Goal: Task Accomplishment & Management: Use online tool/utility

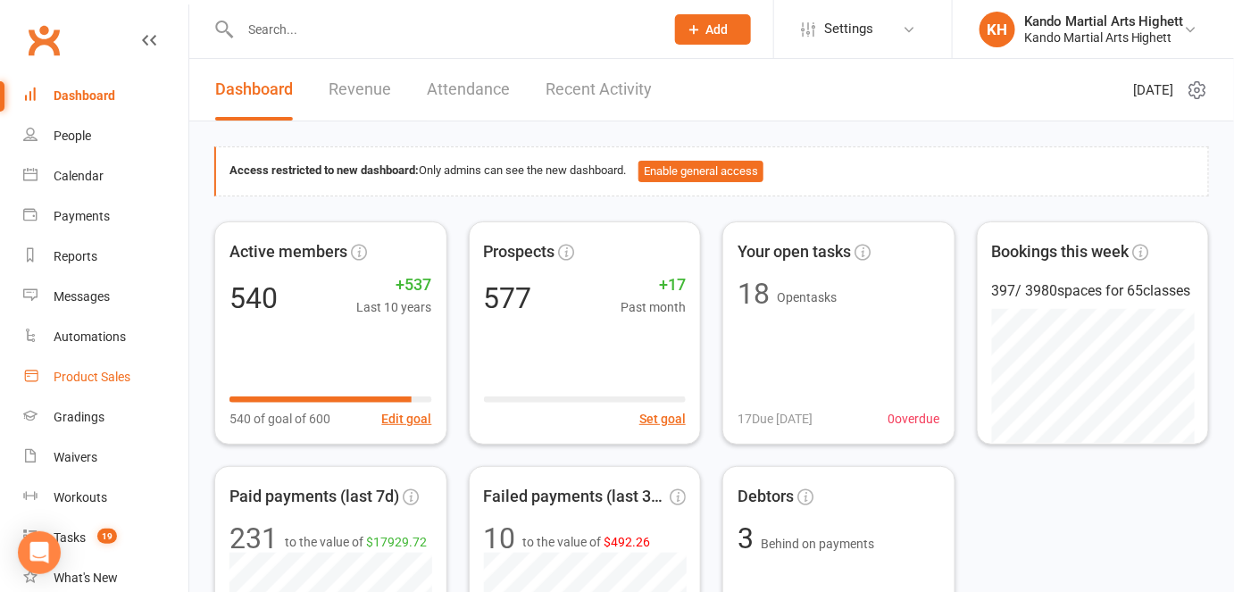
scroll to position [226, 0]
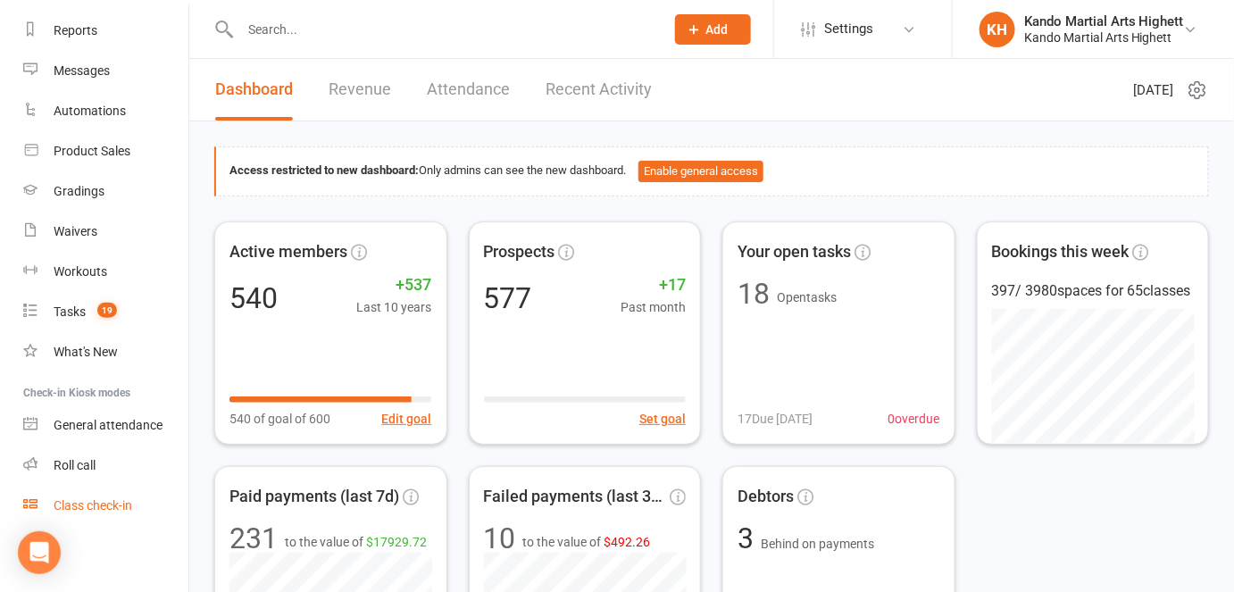
click at [95, 498] on div "Class check-in" at bounding box center [93, 505] width 79 height 14
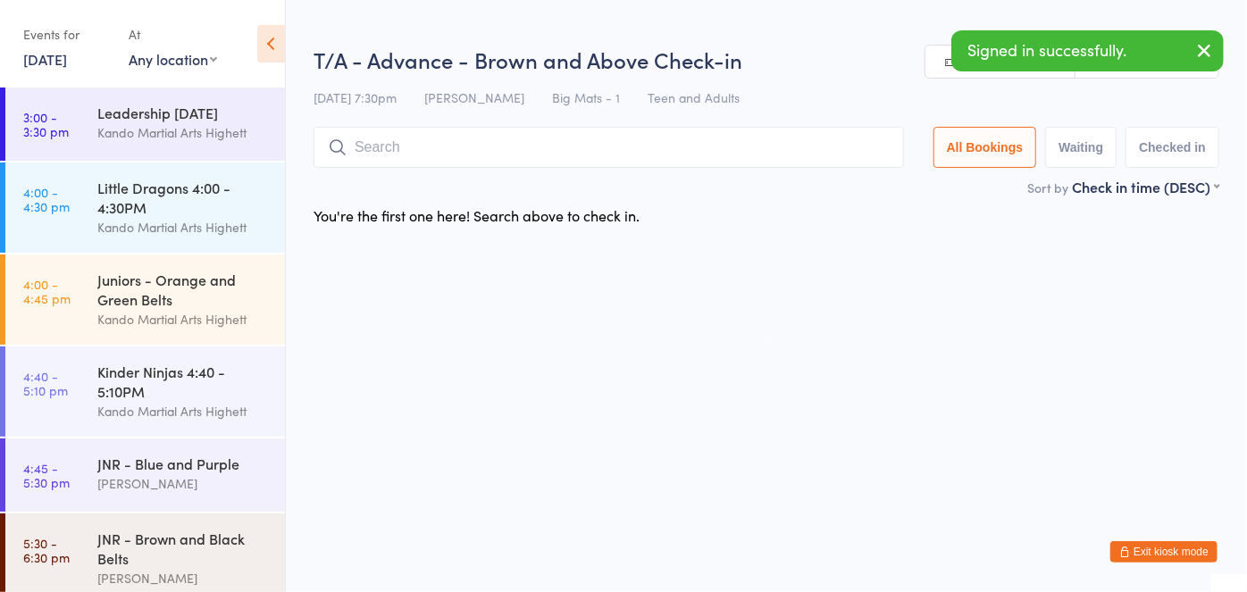
click at [379, 142] on input "search" at bounding box center [609, 147] width 590 height 41
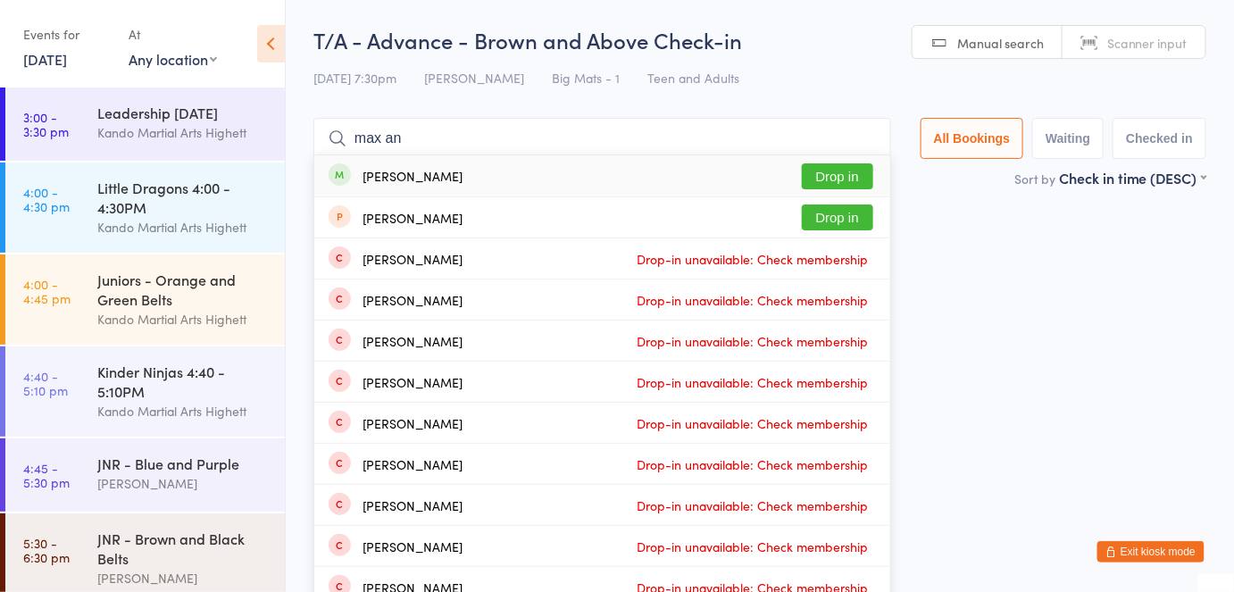
type input "max an"
click at [832, 169] on button "Drop in" at bounding box center [837, 176] width 71 height 26
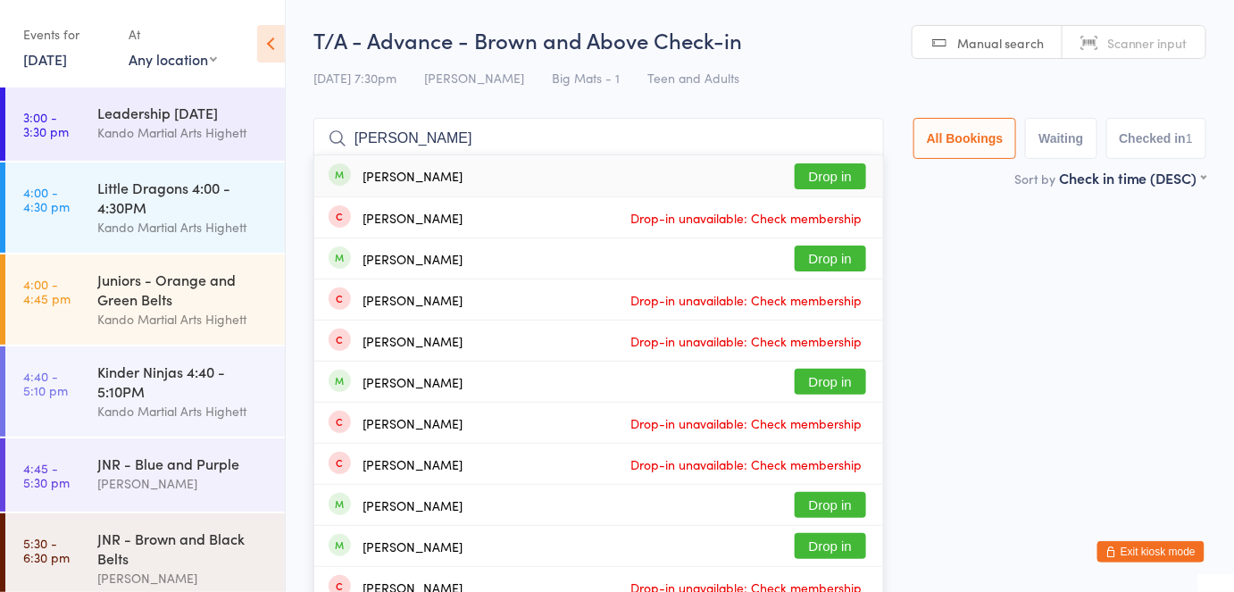
type input "henry fo"
click at [848, 177] on button "Drop in" at bounding box center [830, 176] width 71 height 26
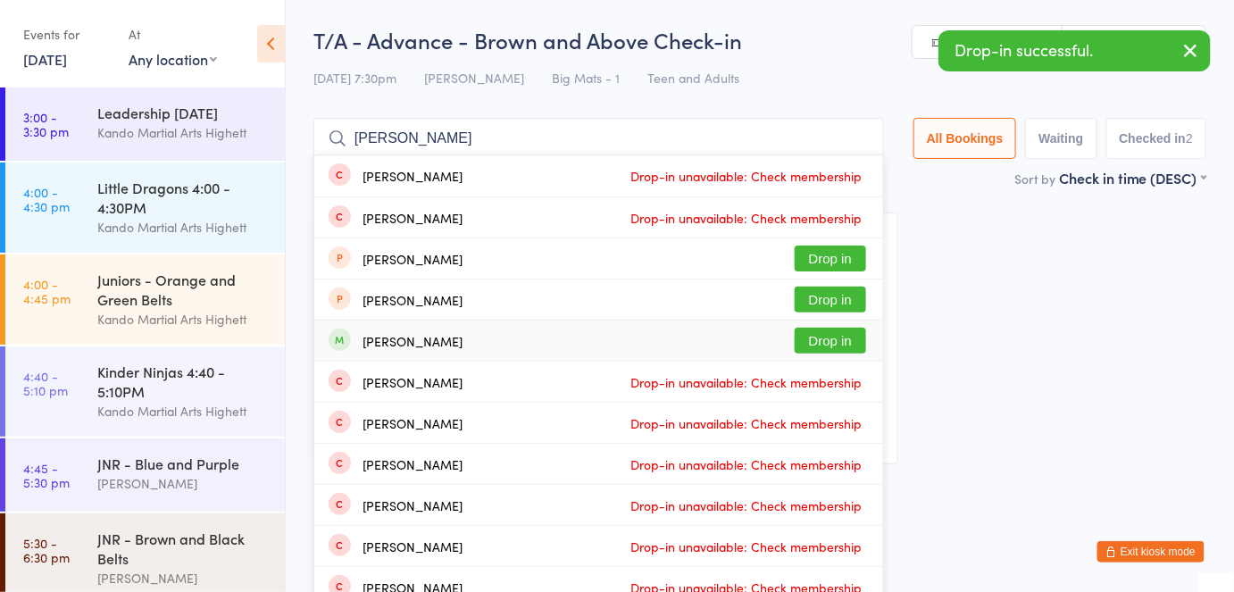
type input "thomas"
click at [852, 338] on button "Drop in" at bounding box center [830, 341] width 71 height 26
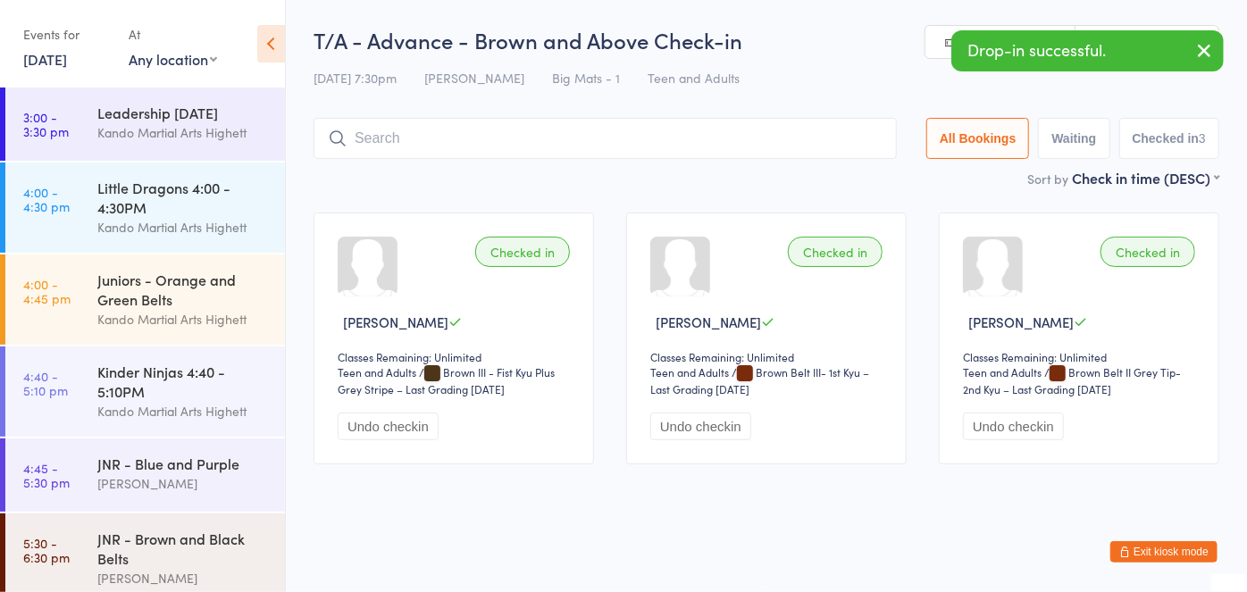
click at [540, 144] on input "search" at bounding box center [605, 138] width 583 height 41
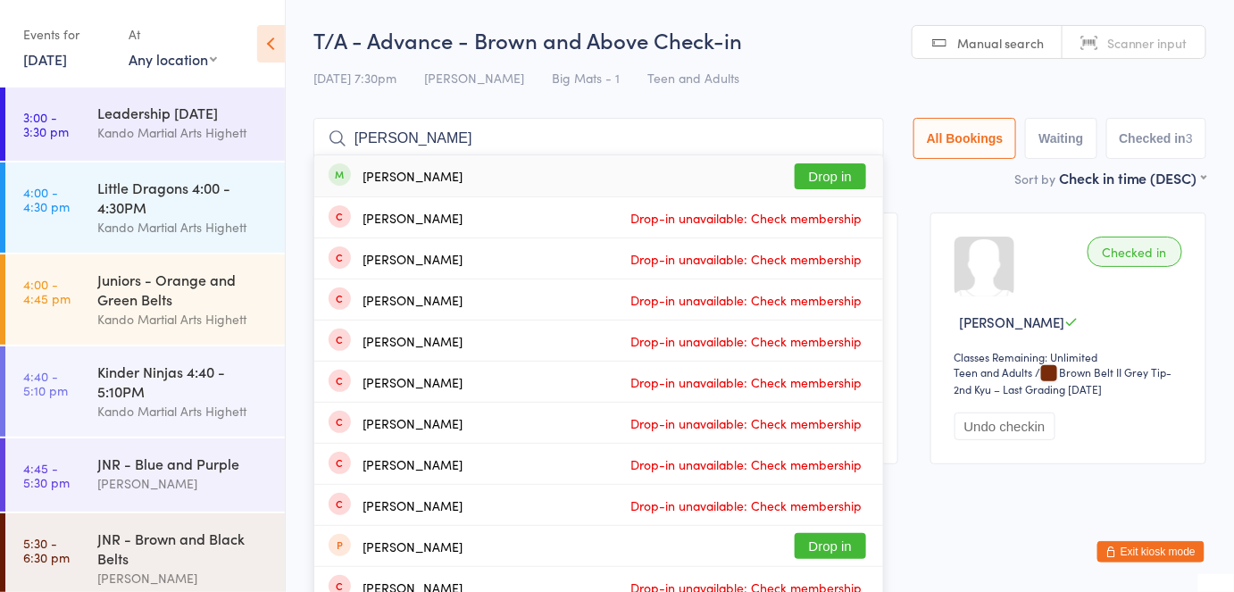
type input "angus mc"
click at [819, 181] on button "Drop in" at bounding box center [830, 176] width 71 height 26
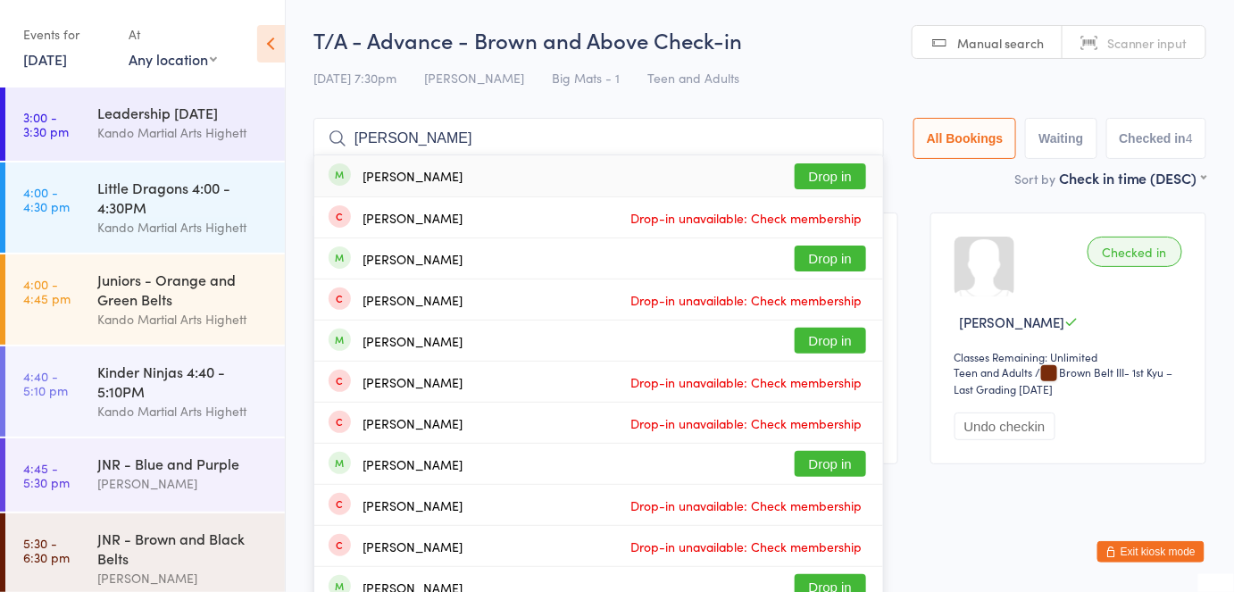
type input "nathan ch"
click at [851, 177] on button "Drop in" at bounding box center [830, 176] width 71 height 26
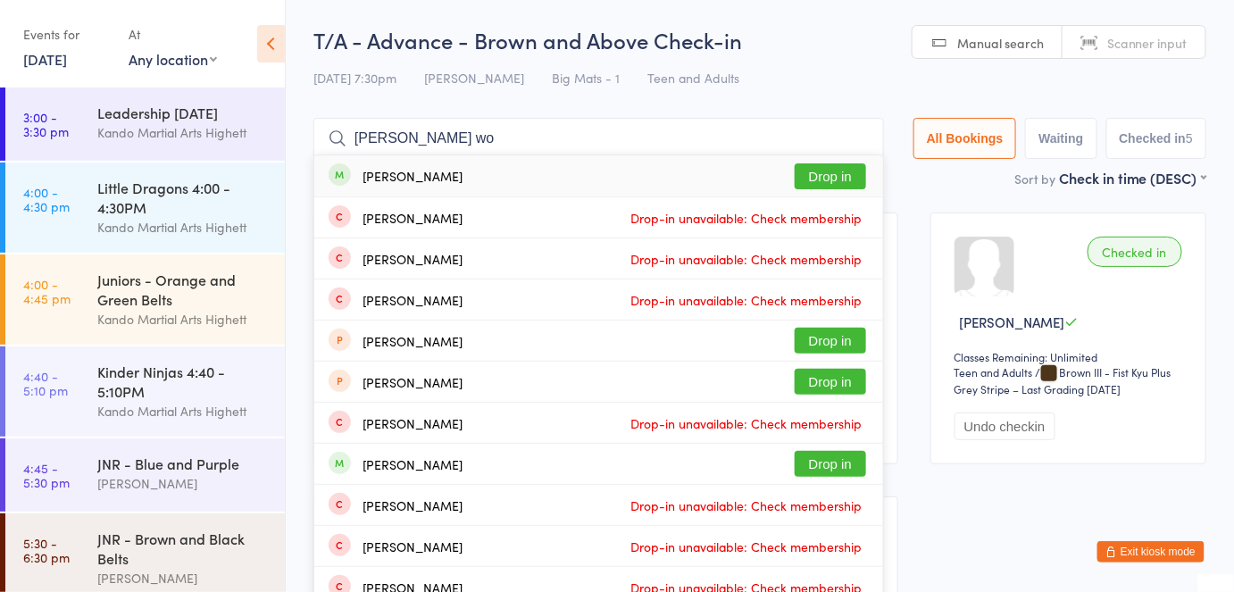
type input "sophie wo"
click at [846, 171] on button "Drop in" at bounding box center [830, 176] width 71 height 26
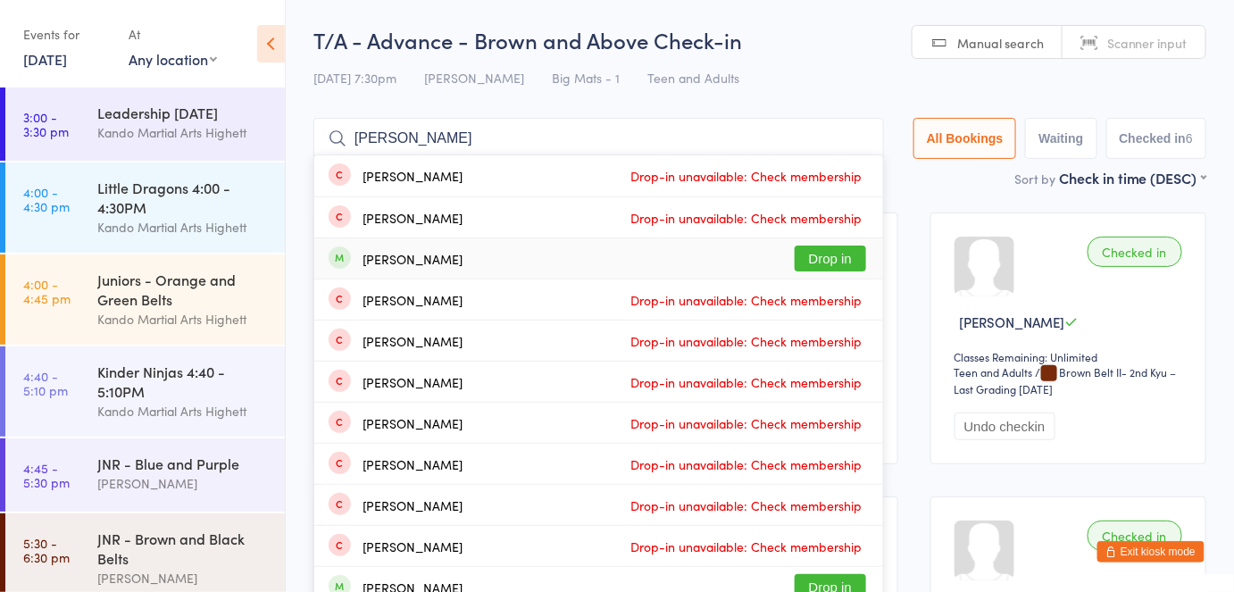
type input "danielle"
click at [821, 253] on button "Drop in" at bounding box center [830, 259] width 71 height 26
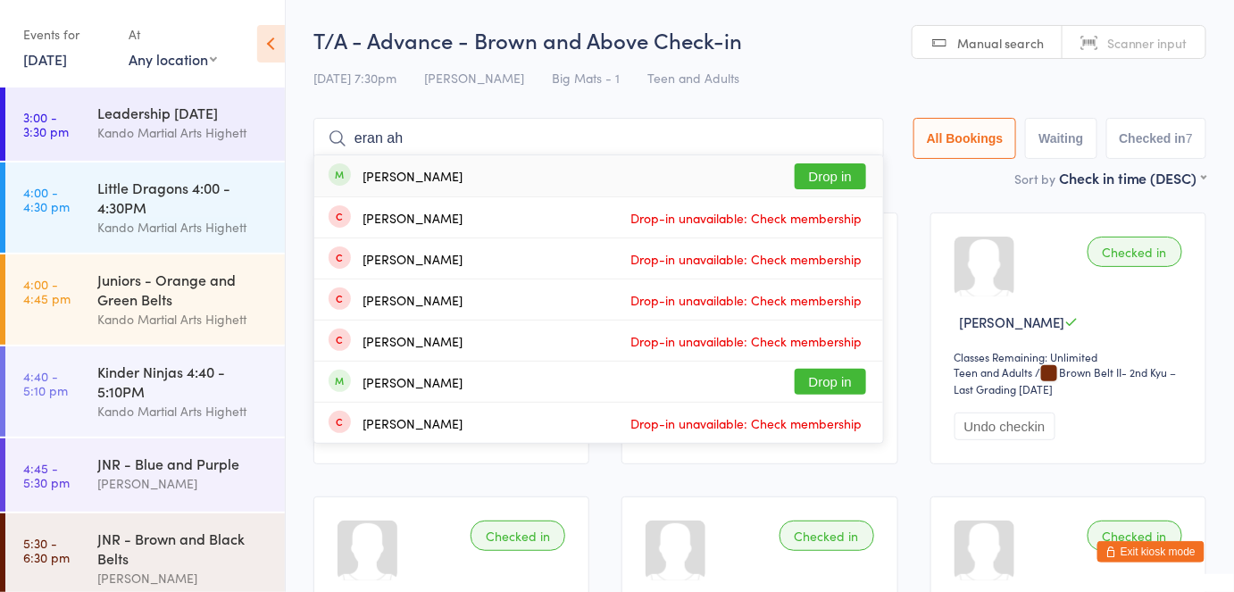
type input "eran ah"
click at [840, 182] on button "Drop in" at bounding box center [830, 176] width 71 height 26
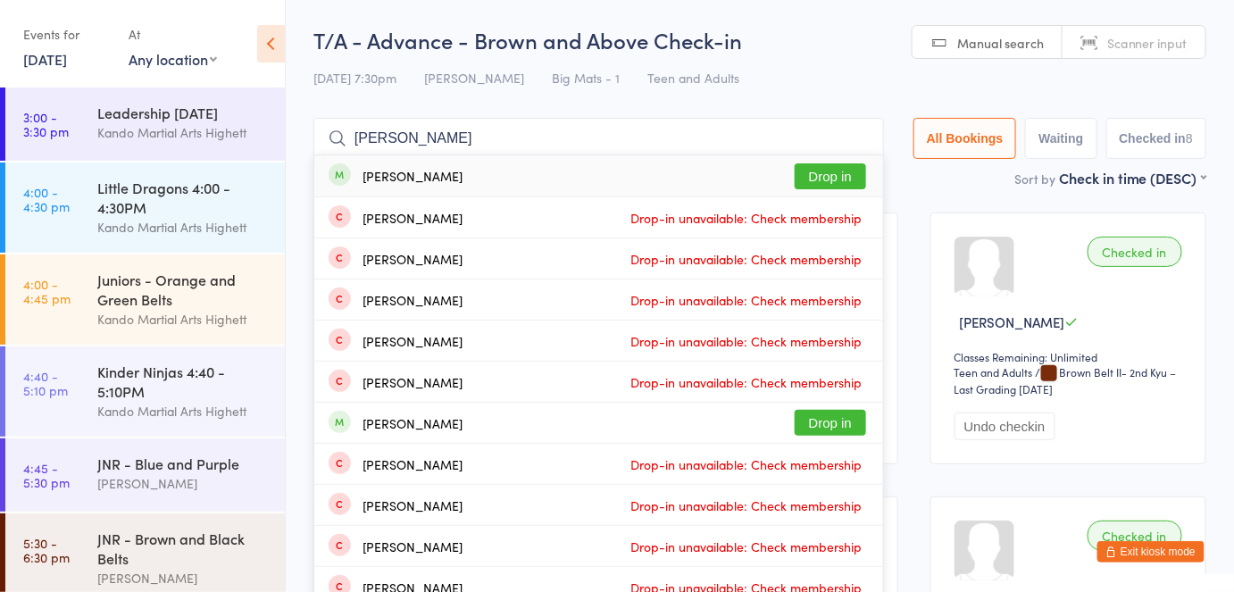
type input "alejandro"
click at [853, 175] on button "Drop in" at bounding box center [830, 176] width 71 height 26
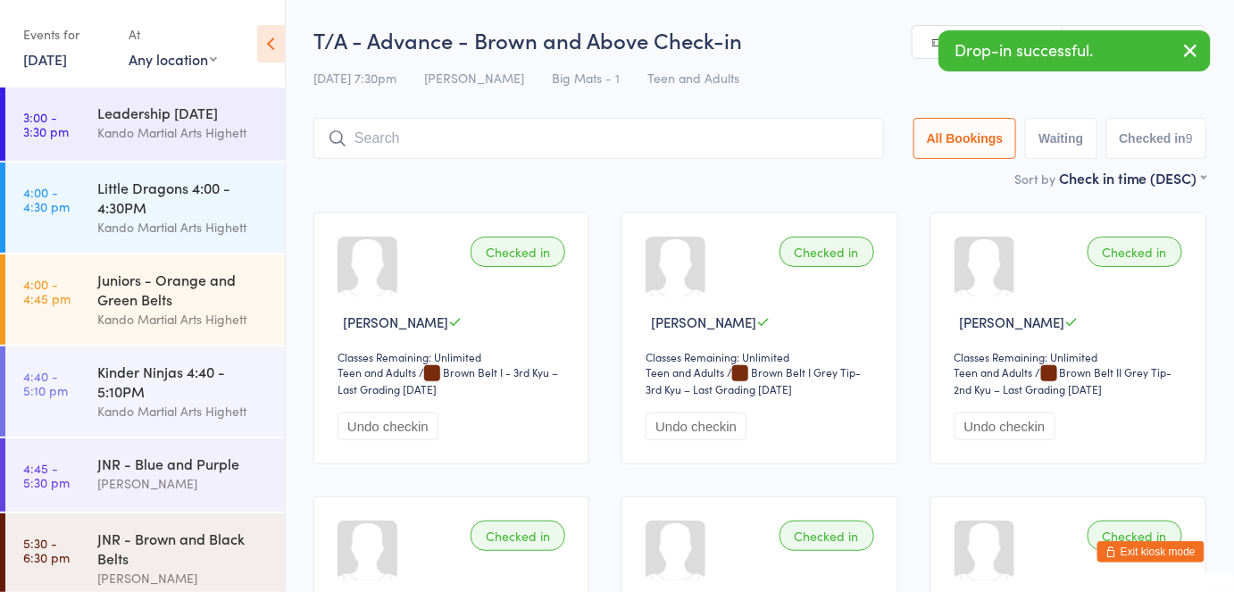
click at [418, 131] on input "search" at bounding box center [599, 138] width 571 height 41
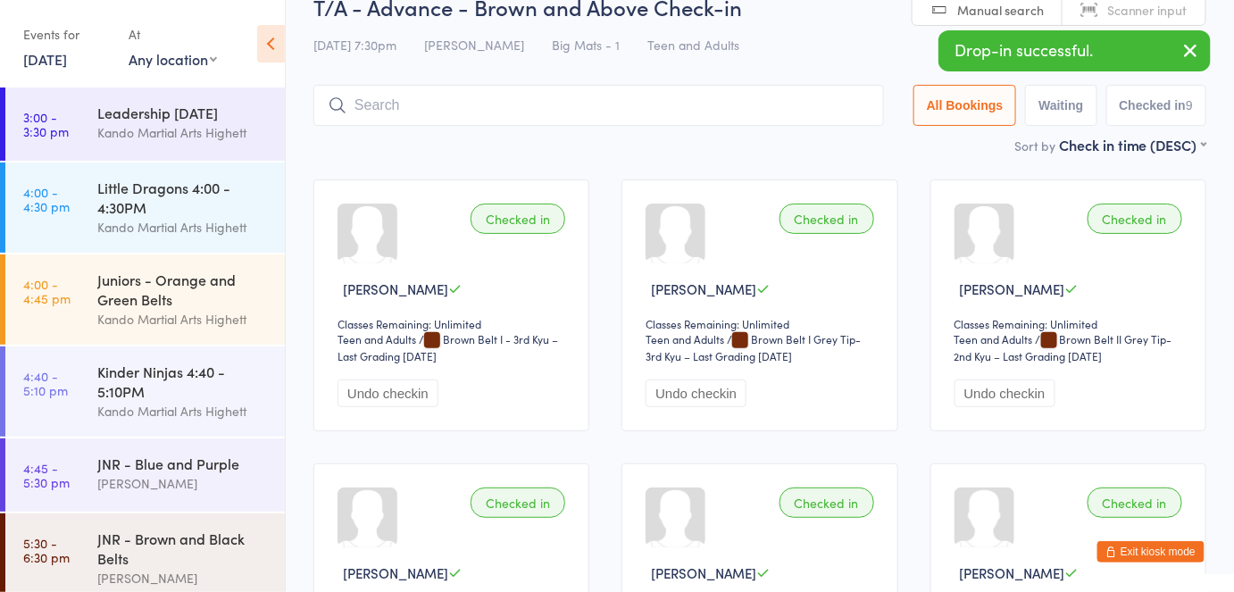
scroll to position [119, 0]
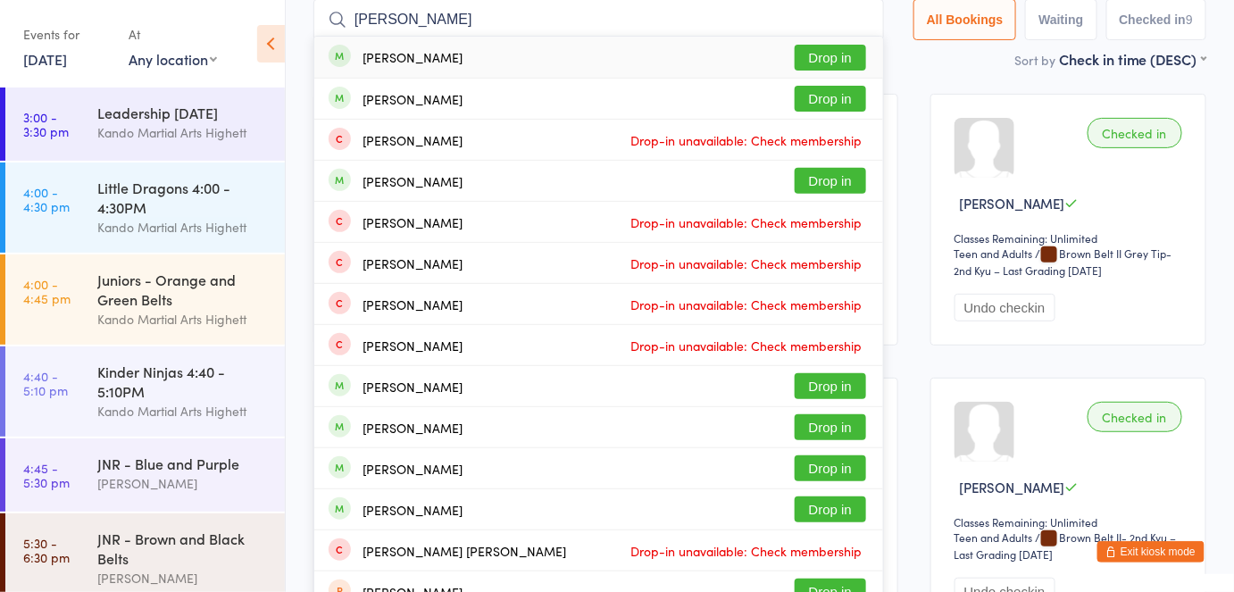
type input "aurelia"
click at [819, 54] on button "Drop in" at bounding box center [830, 58] width 71 height 26
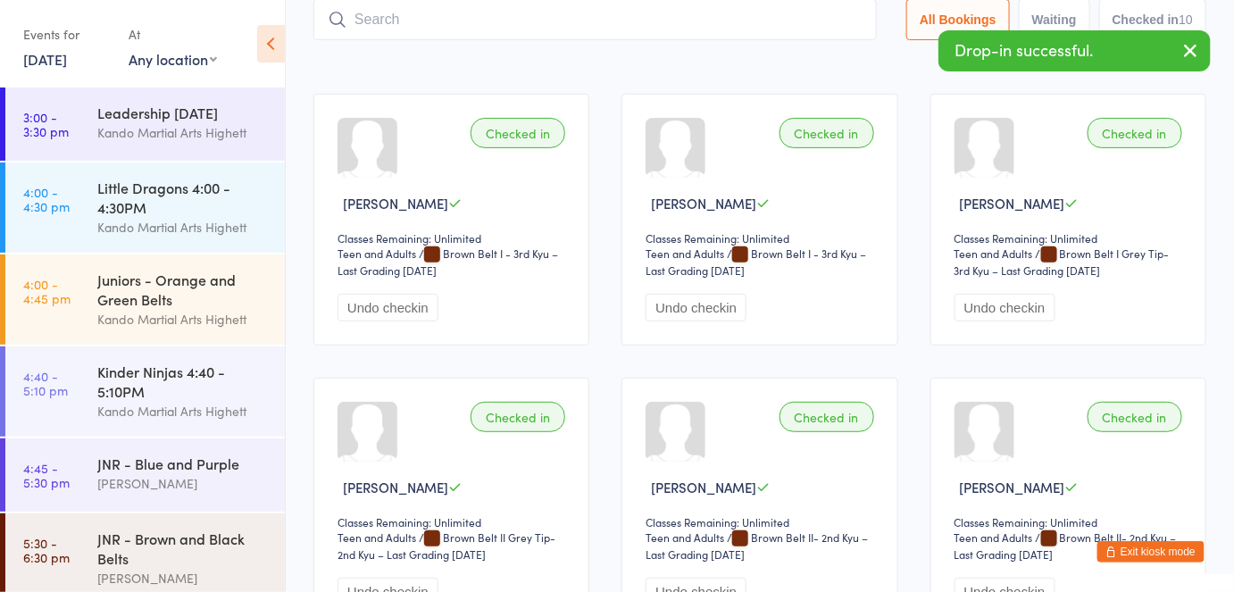
click at [1159, 550] on button "Exit kiosk mode" at bounding box center [1151, 551] width 107 height 21
